Goal: Information Seeking & Learning: Learn about a topic

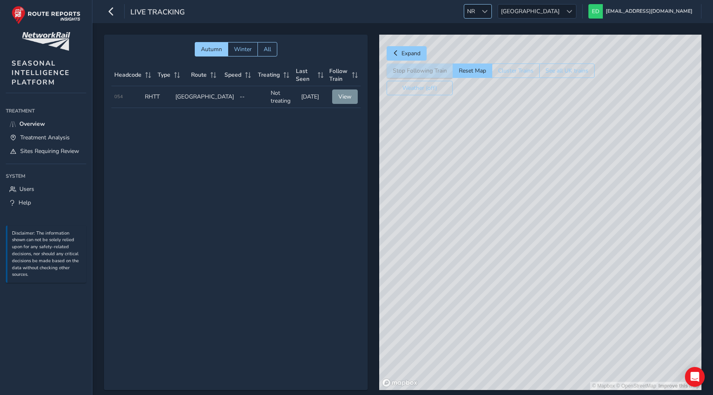
click at [492, 7] on div at bounding box center [485, 12] width 14 height 14
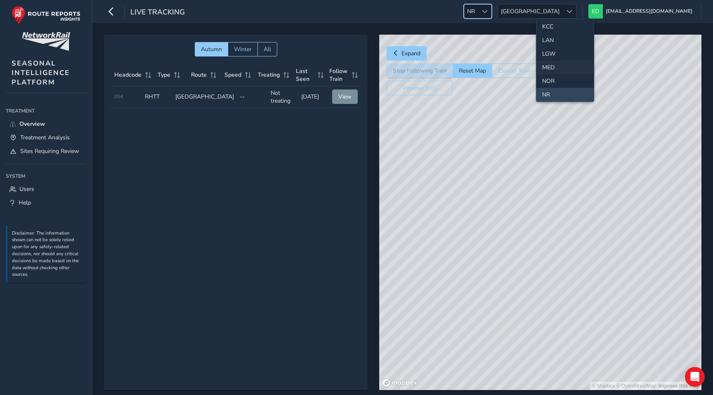
scroll to position [223, 0]
click at [551, 74] on li "NOR" at bounding box center [565, 79] width 57 height 14
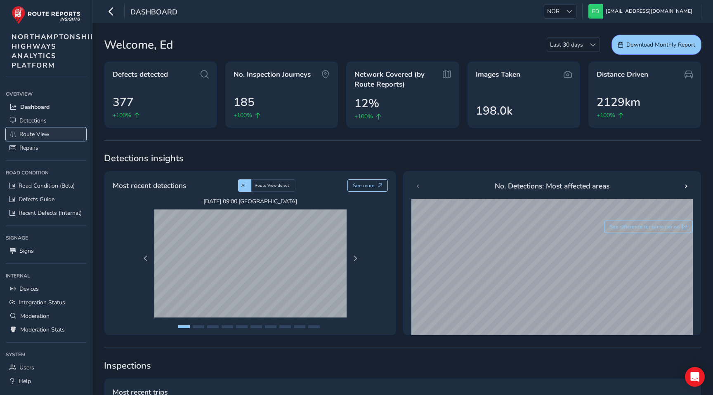
click at [40, 133] on span "Route View" at bounding box center [34, 134] width 30 height 8
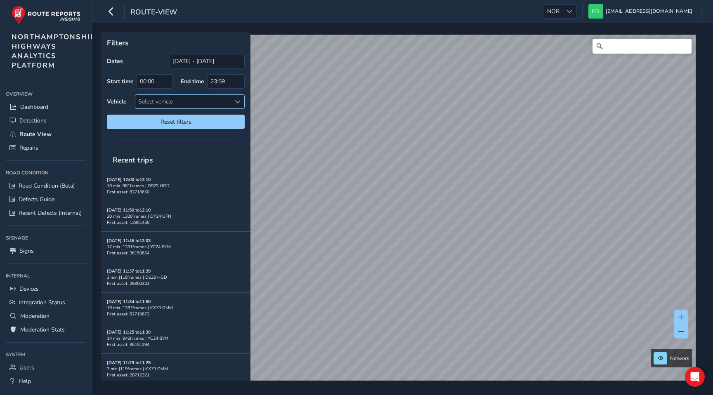
click at [175, 103] on div "Select vehicle" at bounding box center [182, 102] width 95 height 14
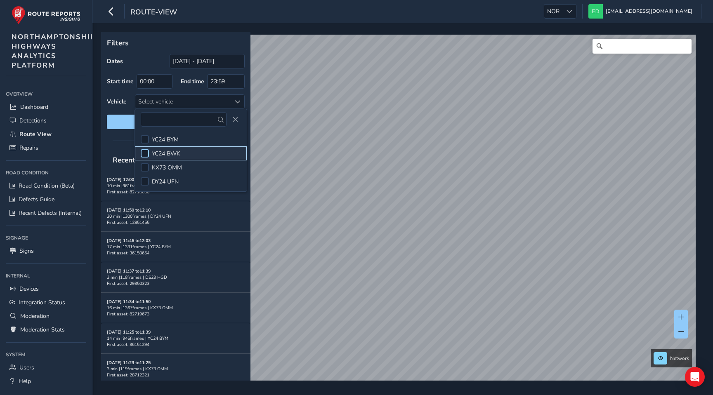
click at [147, 154] on div at bounding box center [145, 153] width 8 height 8
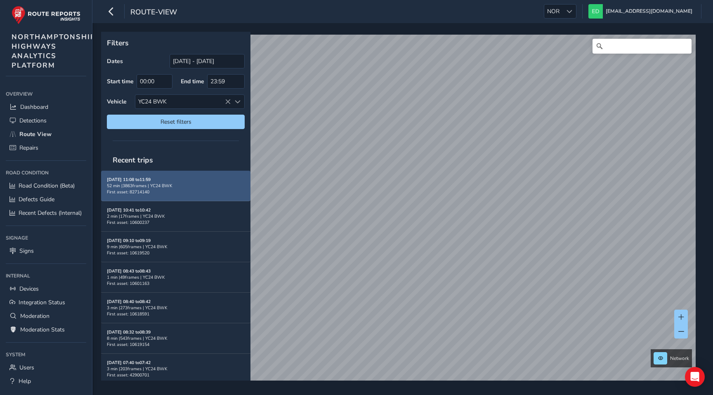
click at [189, 192] on div "[DATE] 11:08 to 11:59 52 min | 3863 frames | YC24 BWK First asset: 82714140" at bounding box center [176, 186] width 138 height 19
click at [130, 182] on strong "[DATE] 11:08 to 11:59" at bounding box center [129, 180] width 44 height 6
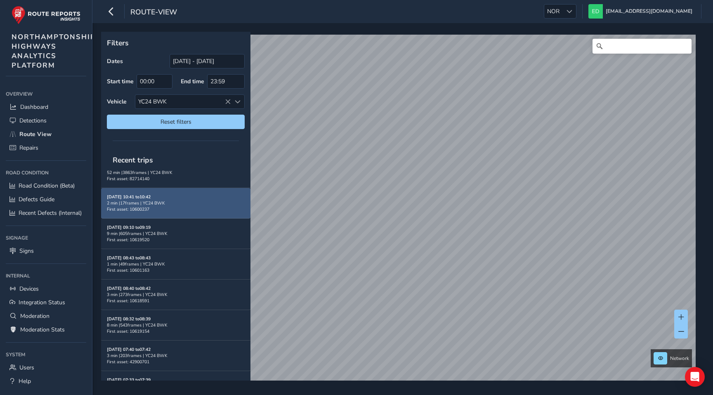
click at [160, 200] on div "2 min | 17 frames | YC24 BWK" at bounding box center [176, 203] width 138 height 6
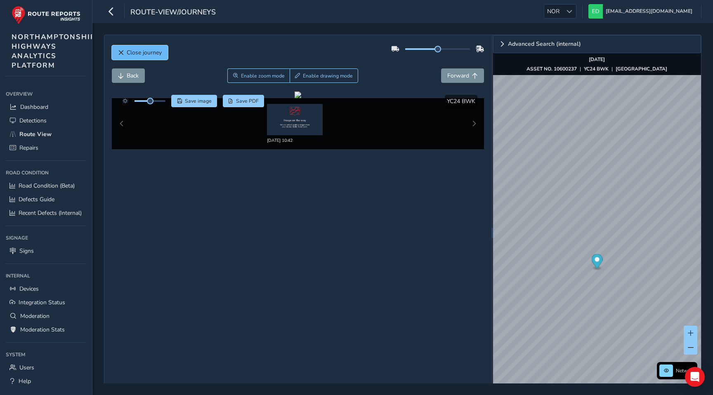
click at [145, 55] on span "Close journey" at bounding box center [144, 53] width 35 height 8
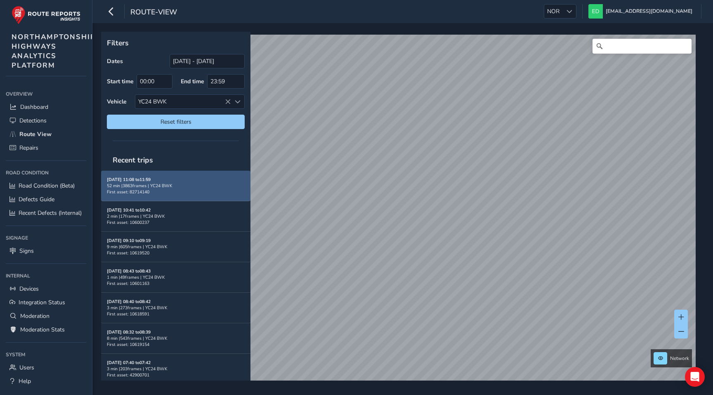
click at [147, 178] on strong "[DATE] 11:08 to 11:59" at bounding box center [129, 180] width 44 height 6
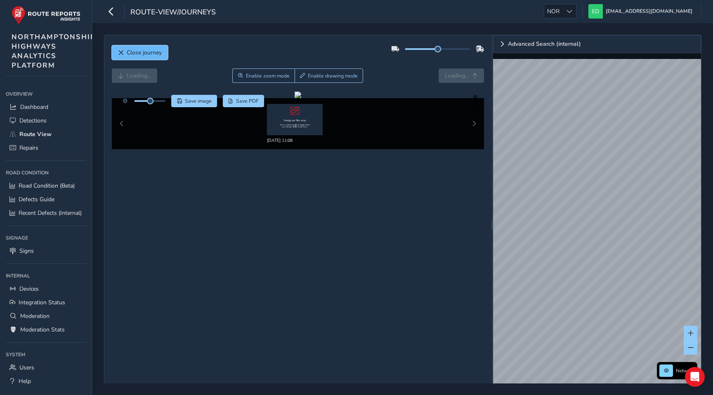
click at [137, 49] on span "Close journey" at bounding box center [144, 53] width 35 height 8
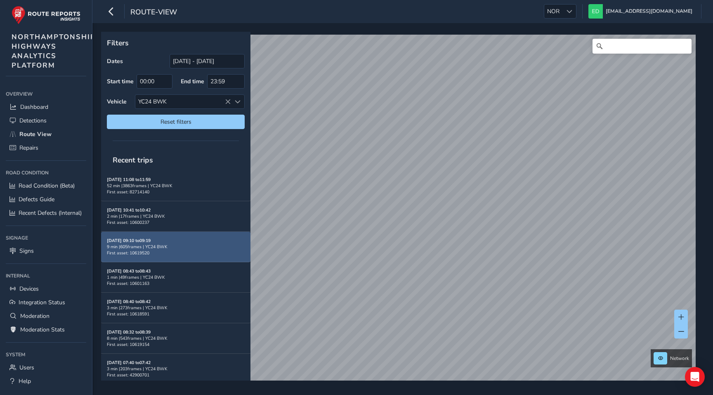
click at [151, 245] on div "9 min | 605 frames | YC24 BWK" at bounding box center [176, 247] width 138 height 6
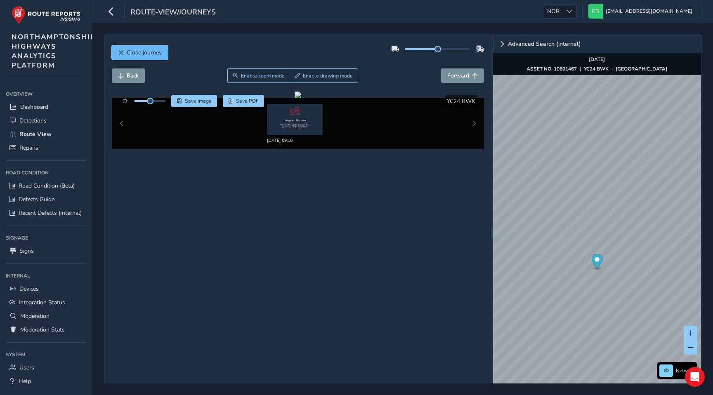
click at [138, 53] on span "Close journey" at bounding box center [144, 53] width 35 height 8
